Goal: Information Seeking & Learning: Get advice/opinions

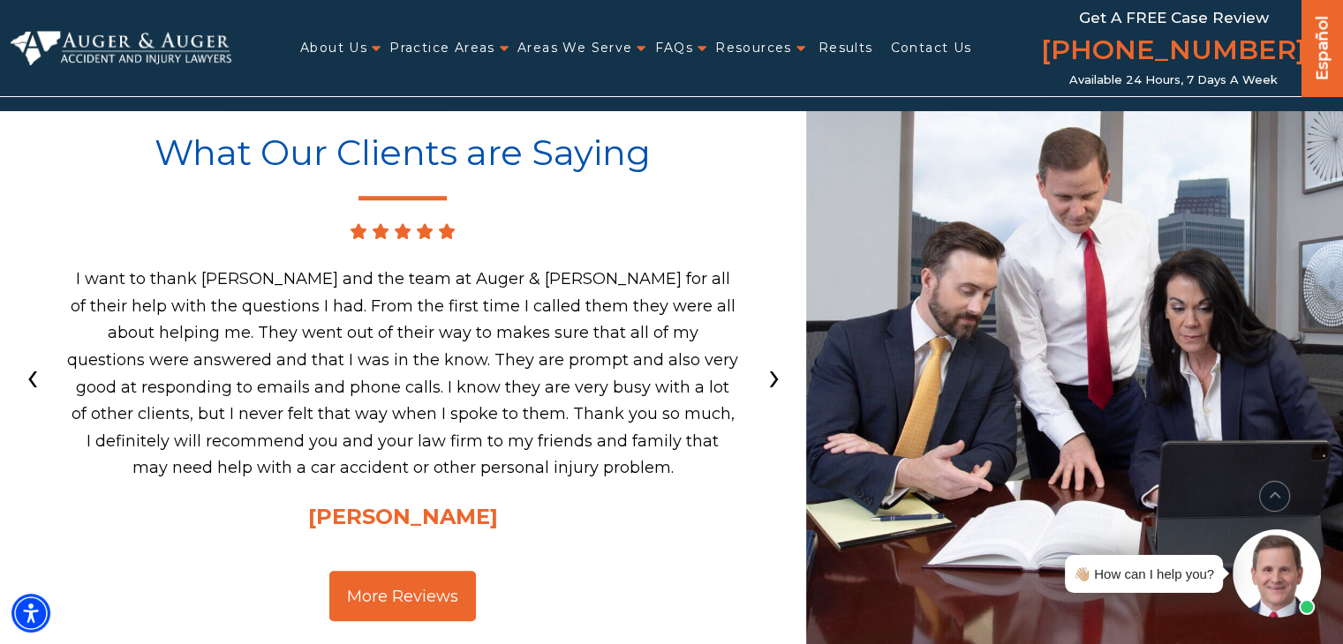
scroll to position [1549, 0]
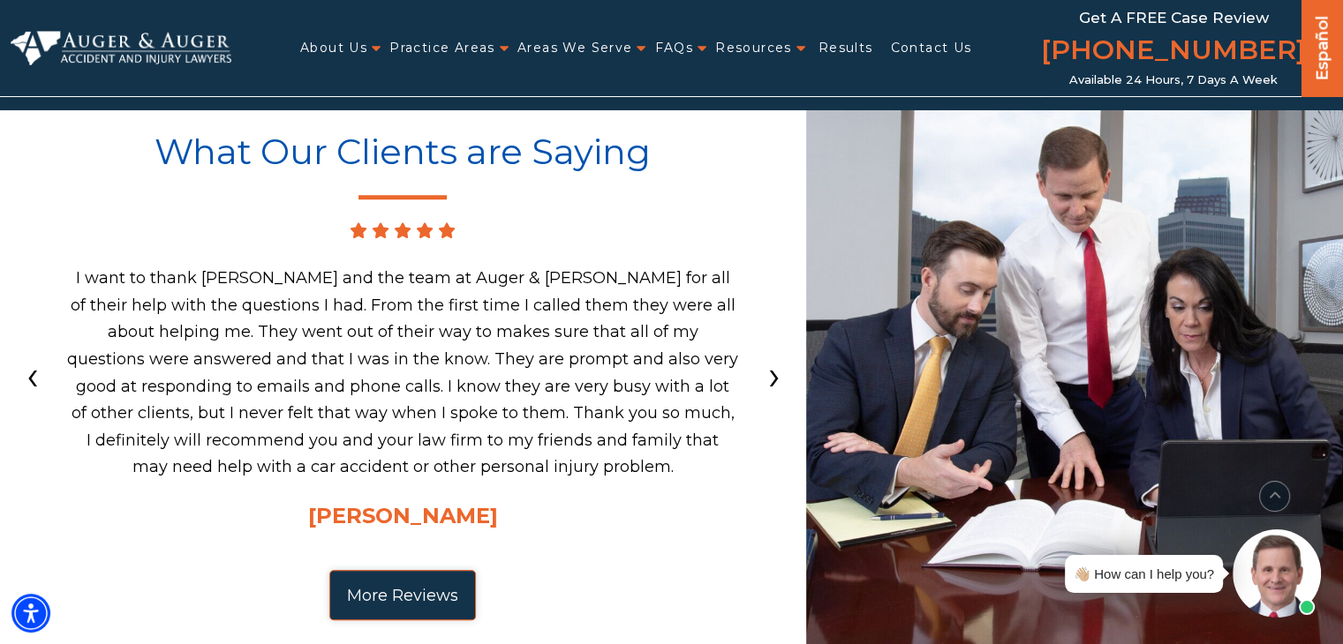
click at [386, 591] on span "More Reviews" at bounding box center [402, 596] width 111 height 16
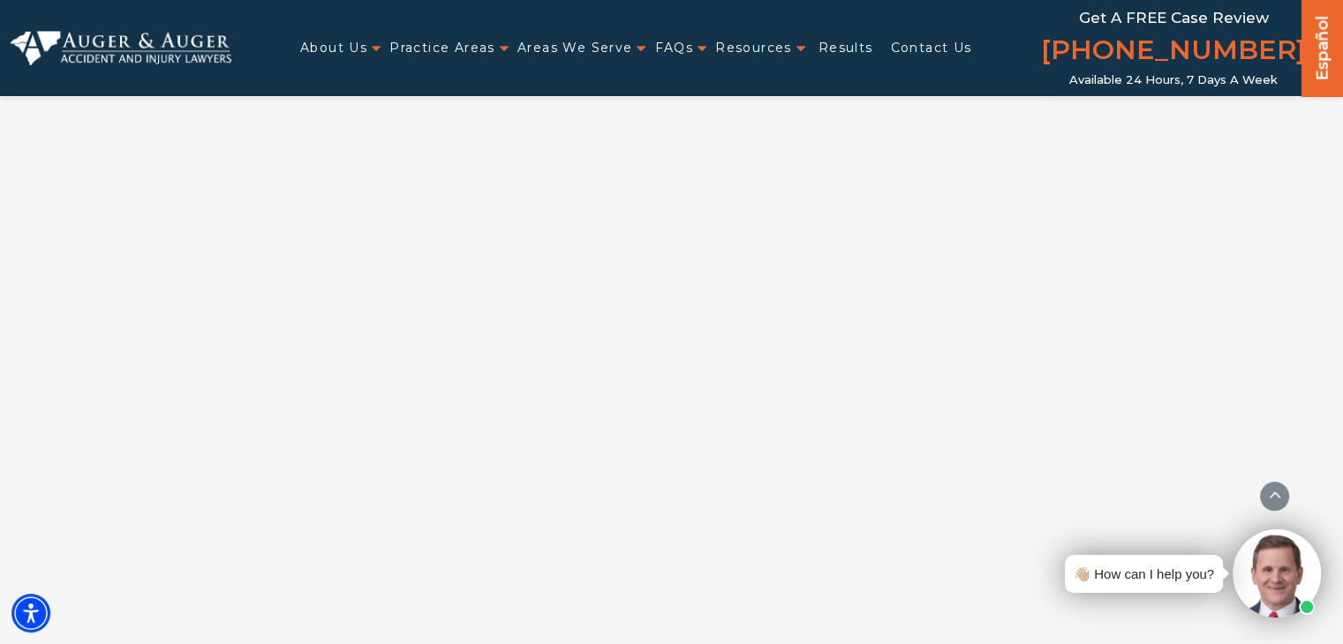
scroll to position [1455, 0]
